Goal: Information Seeking & Learning: Learn about a topic

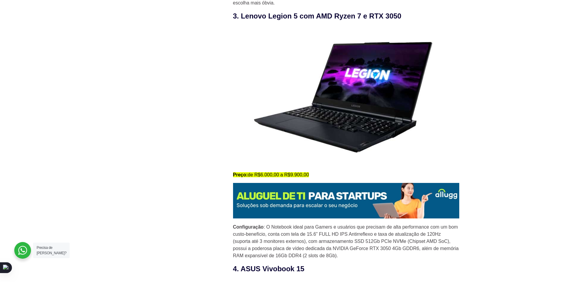
scroll to position [1108, 0]
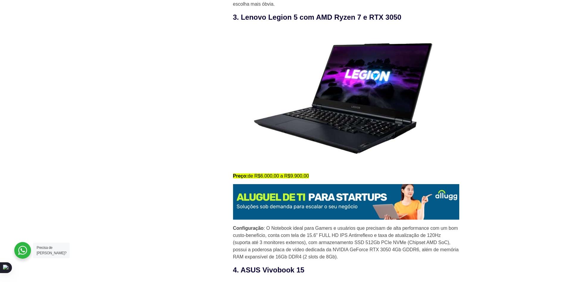
drag, startPoint x: 241, startPoint y: 18, endPoint x: 415, endPoint y: 21, distance: 174.3
click at [415, 21] on h3 "3. Lenovo Legion 5 com AMD Ryzen 7 e RTX 3050" at bounding box center [346, 17] width 226 height 11
click at [297, 18] on h3 "3. Lenovo Legion 5 com AMD Ryzen 7 e RTX 3050" at bounding box center [346, 17] width 226 height 11
drag, startPoint x: 242, startPoint y: 18, endPoint x: 298, endPoint y: 18, distance: 55.1
click at [298, 18] on h3 "3. Lenovo Legion 5 com AMD Ryzen 7 e RTX 3050" at bounding box center [346, 17] width 226 height 11
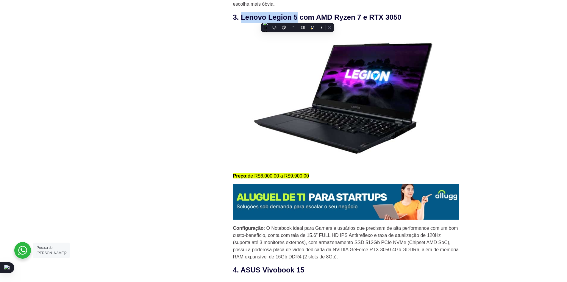
copy h3 "Lenovo Legion 5"
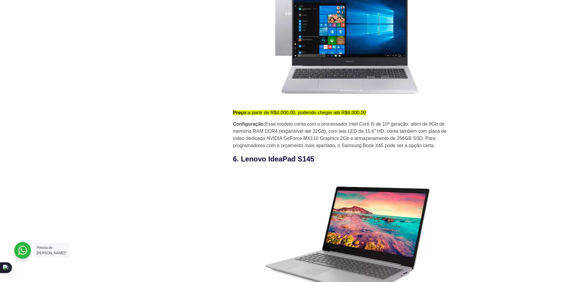
scroll to position [1535, 0]
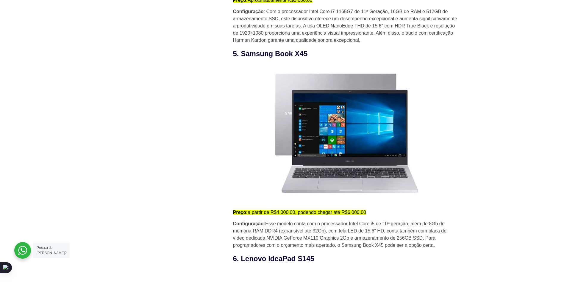
drag, startPoint x: 242, startPoint y: 55, endPoint x: 321, endPoint y: 56, distance: 78.9
click at [321, 56] on h3 "5. Samsung Book X45" at bounding box center [346, 53] width 226 height 11
copy h3 "Samsung Book X45"
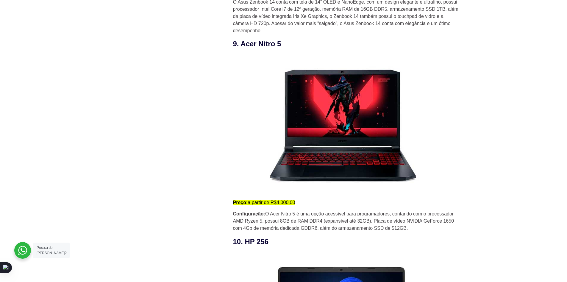
scroll to position [2361, 0]
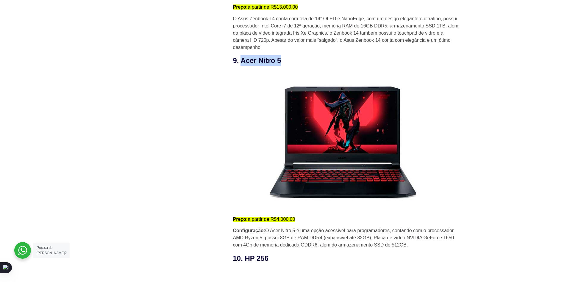
drag, startPoint x: 242, startPoint y: 62, endPoint x: 306, endPoint y: 62, distance: 64.6
click at [306, 62] on h3 "9. Acer Nitro 5" at bounding box center [346, 60] width 226 height 11
copy h3 "Acer Nitro 5"
